Goal: Information Seeking & Learning: Learn about a topic

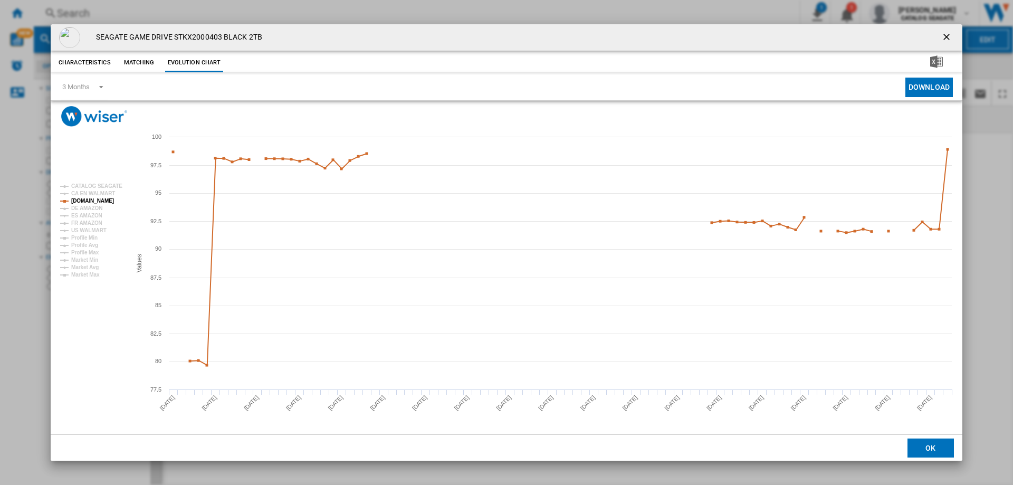
click at [946, 36] on ng-md-icon "getI18NText('BUTTONS.CLOSE_DIALOG')" at bounding box center [947, 38] width 13 height 13
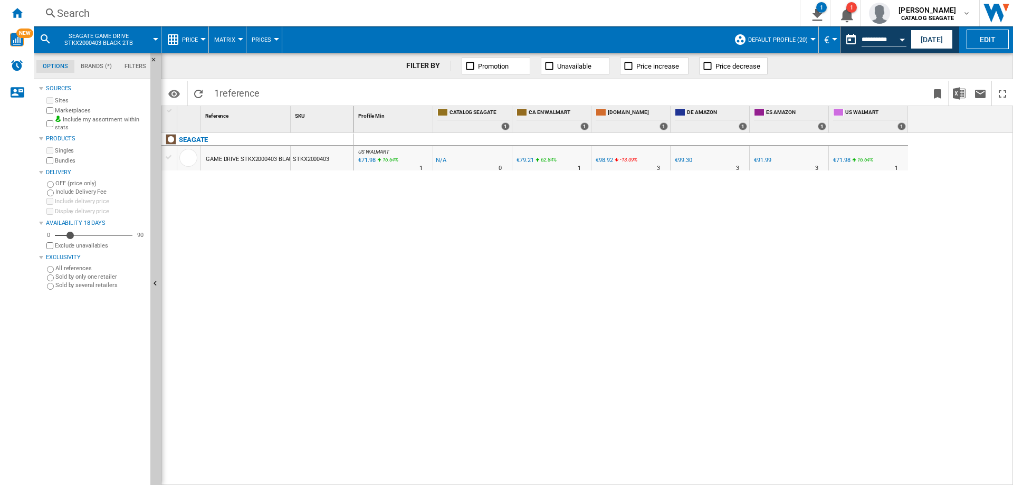
click at [97, 15] on div "Search" at bounding box center [414, 13] width 715 height 15
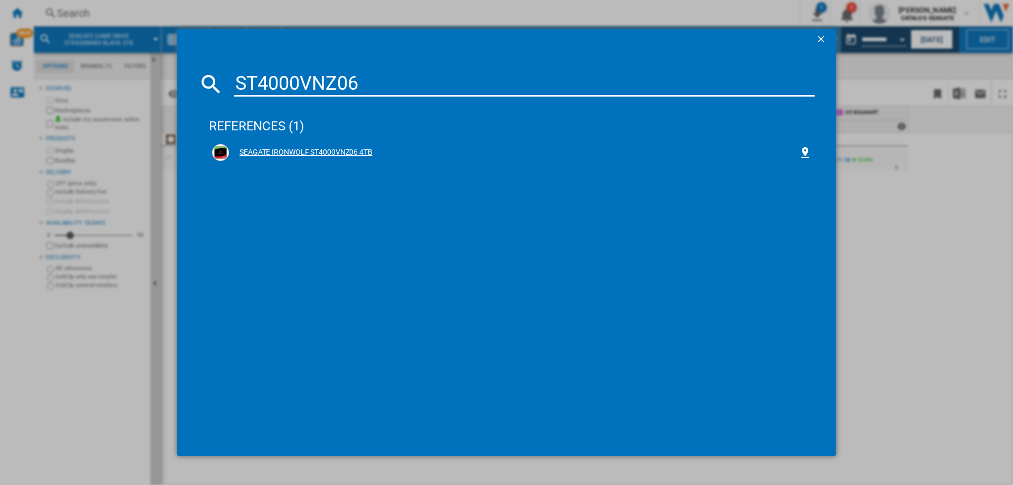
type input "ST4000VNZ06"
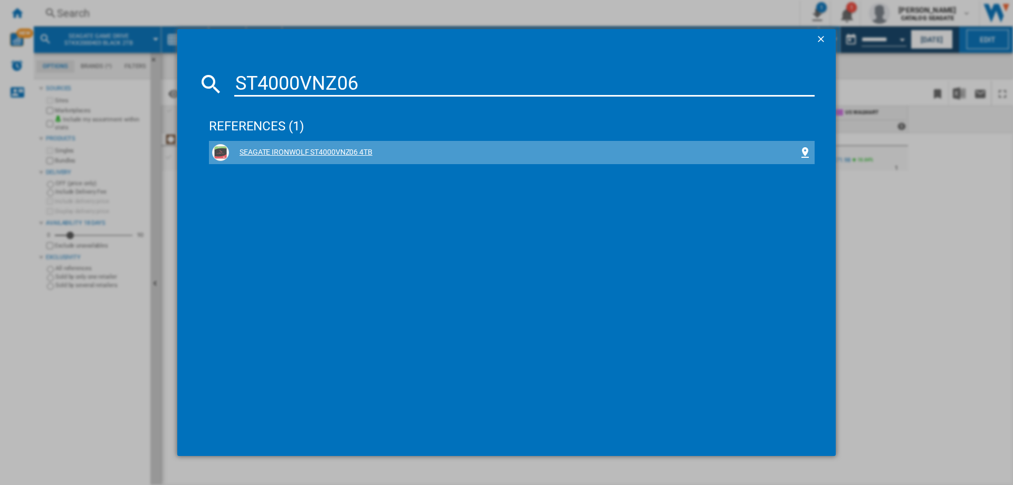
click at [305, 154] on div "SEAGATE IRONWOLF ST4000VNZ06 4TB" at bounding box center [514, 152] width 570 height 11
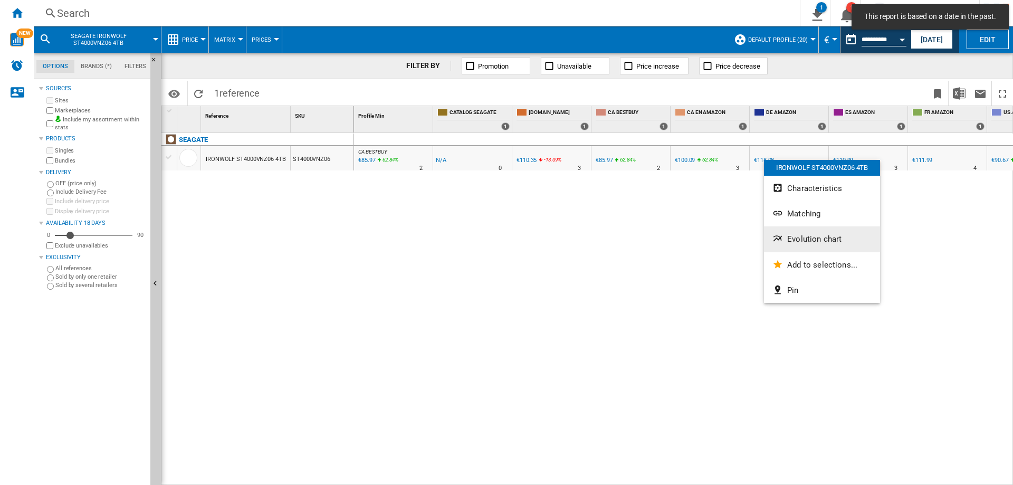
click at [804, 240] on span "Evolution chart" at bounding box center [814, 238] width 54 height 9
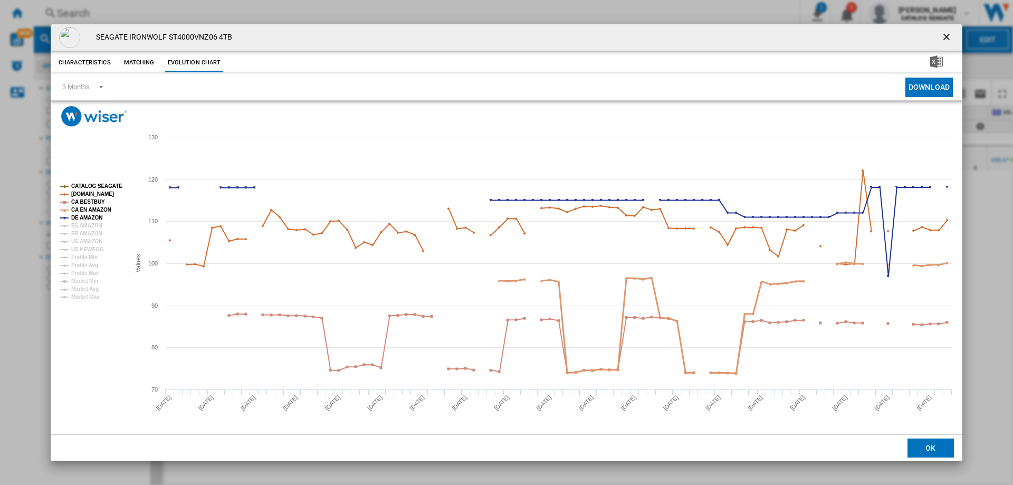
click at [93, 208] on tspan "CA EN AMAZON" at bounding box center [91, 210] width 40 height 6
click at [88, 200] on tspan "CA BESTBUY" at bounding box center [88, 202] width 34 height 6
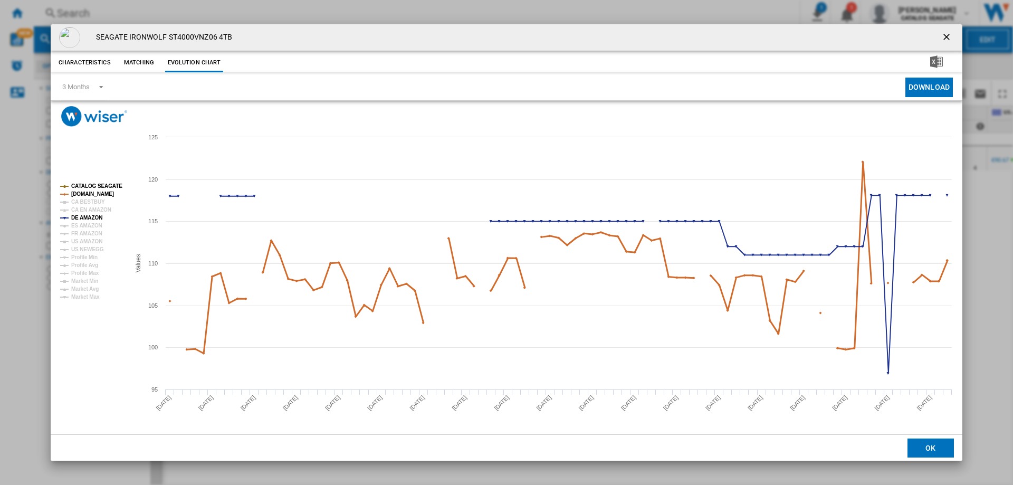
click at [90, 192] on tspan "[DOMAIN_NAME]" at bounding box center [92, 194] width 43 height 6
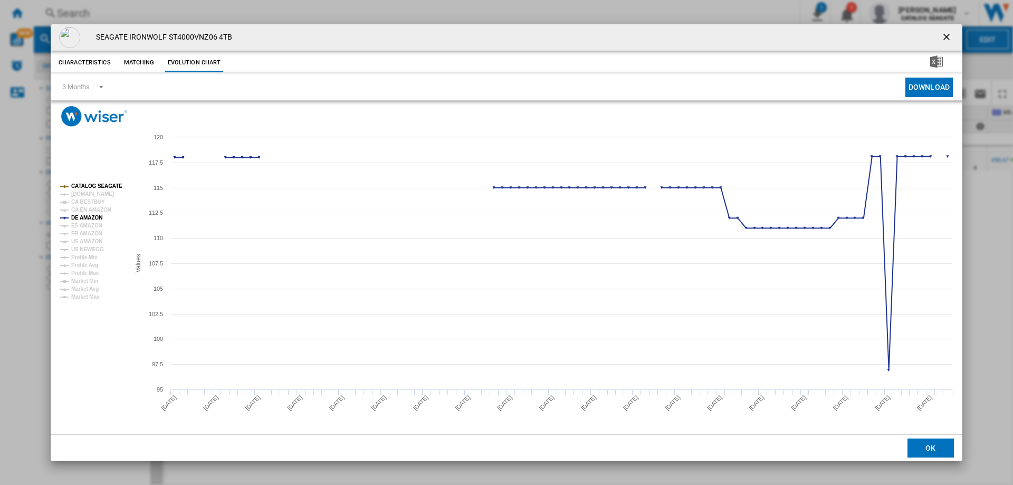
click at [95, 184] on tspan "CATALOG SEAGATE" at bounding box center [96, 186] width 51 height 6
